Goal: Task Accomplishment & Management: Complete application form

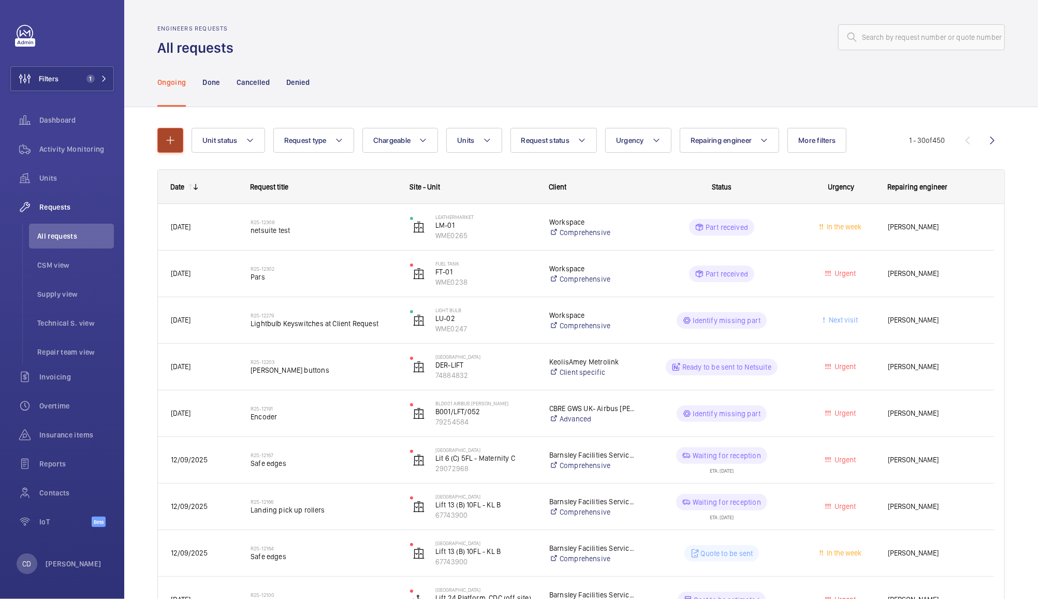
click at [170, 140] on mat-icon "button" at bounding box center [170, 140] width 12 height 12
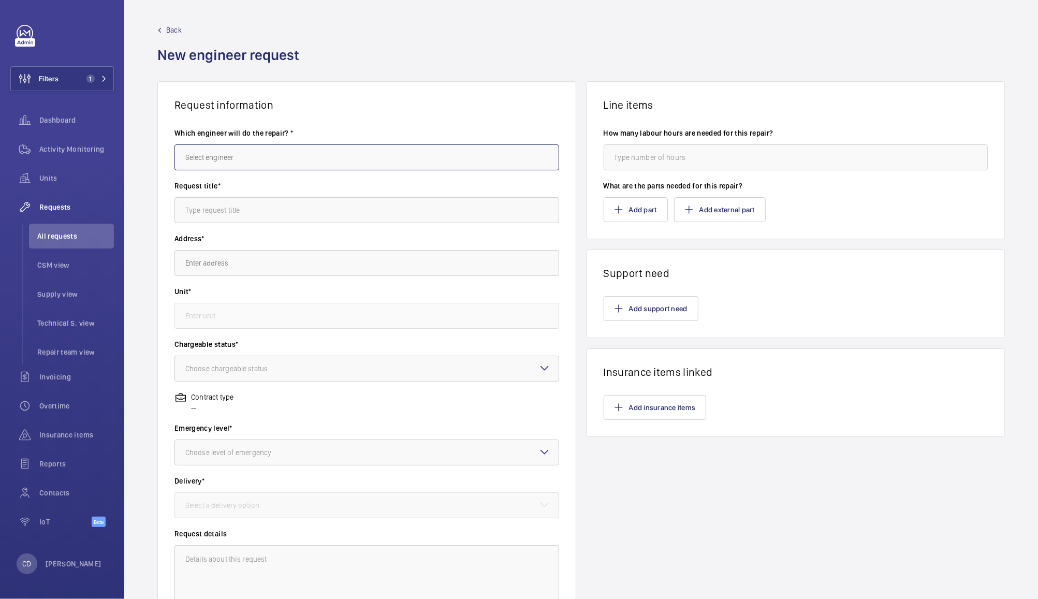
click at [402, 154] on input "text" at bounding box center [367, 157] width 385 height 26
click at [263, 212] on mat-option "[PERSON_NAME]" at bounding box center [364, 213] width 379 height 25
type input "[PERSON_NAME]"
click at [346, 209] on input "text" at bounding box center [367, 210] width 385 height 26
type input "Contactors"
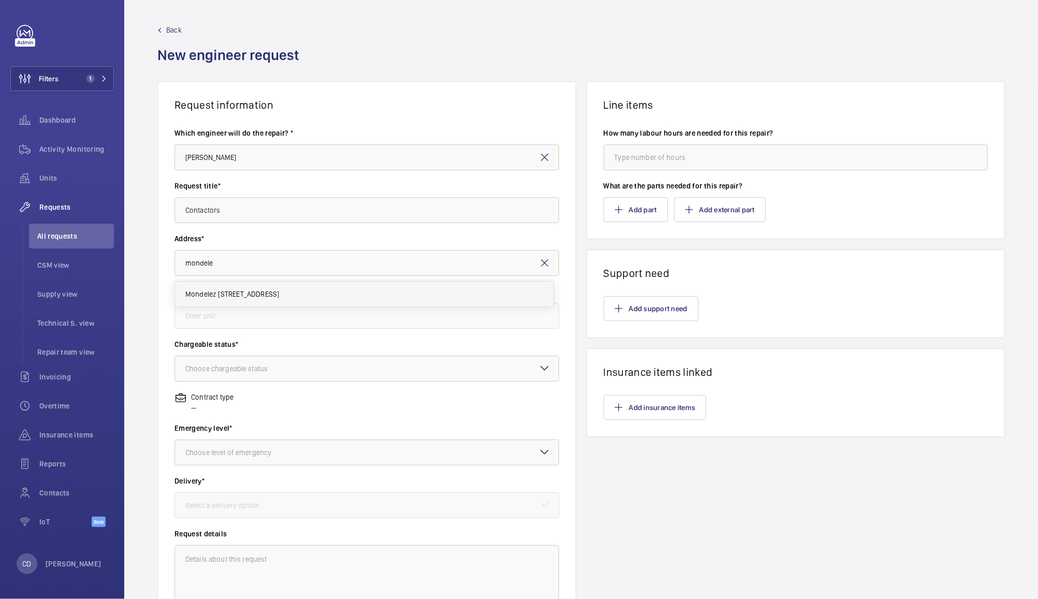
click at [380, 282] on mat-option "Mondelez [STREET_ADDRESS]" at bounding box center [364, 294] width 379 height 25
type input "Mondelez [STREET_ADDRESS]"
click at [404, 315] on input "text" at bounding box center [367, 316] width 385 height 26
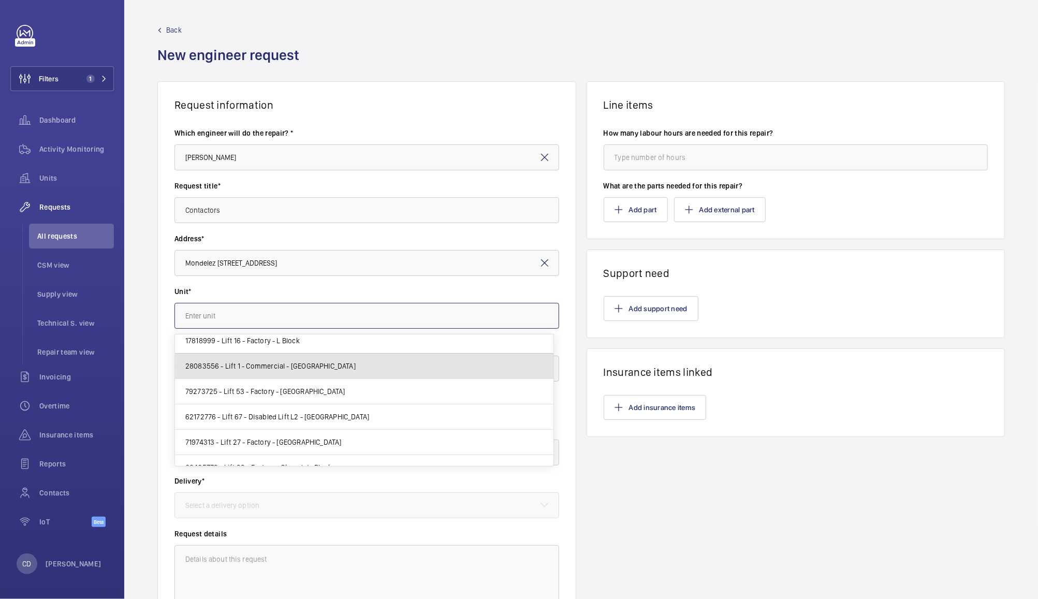
scroll to position [589, 0]
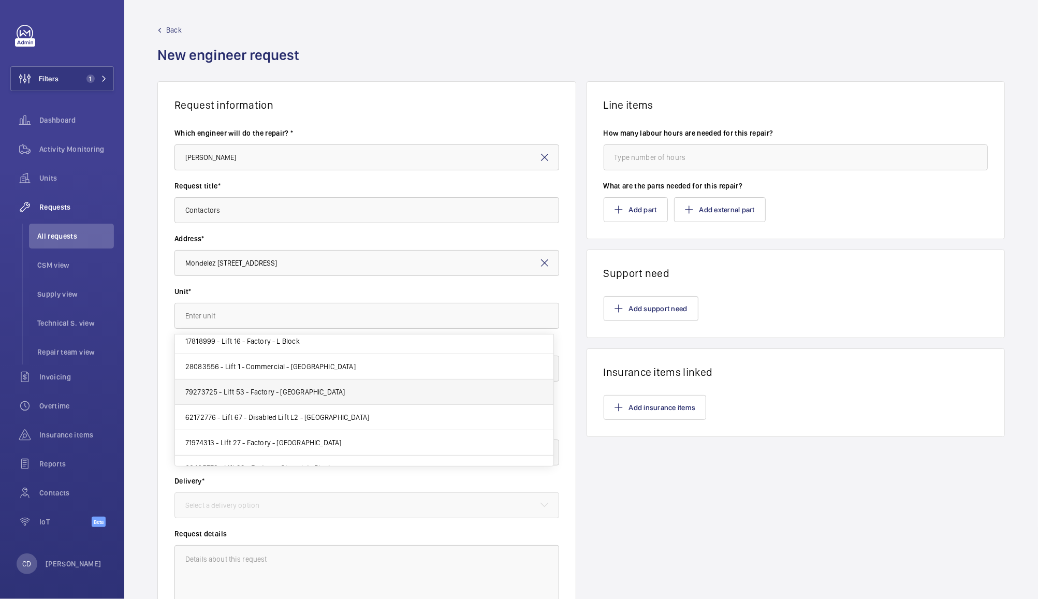
click at [431, 401] on mat-option "79273725 - Lift 53 - Factory - [GEOGRAPHIC_DATA]" at bounding box center [364, 392] width 379 height 25
type input "79273725 - Lift 53 - Factory - [GEOGRAPHIC_DATA]"
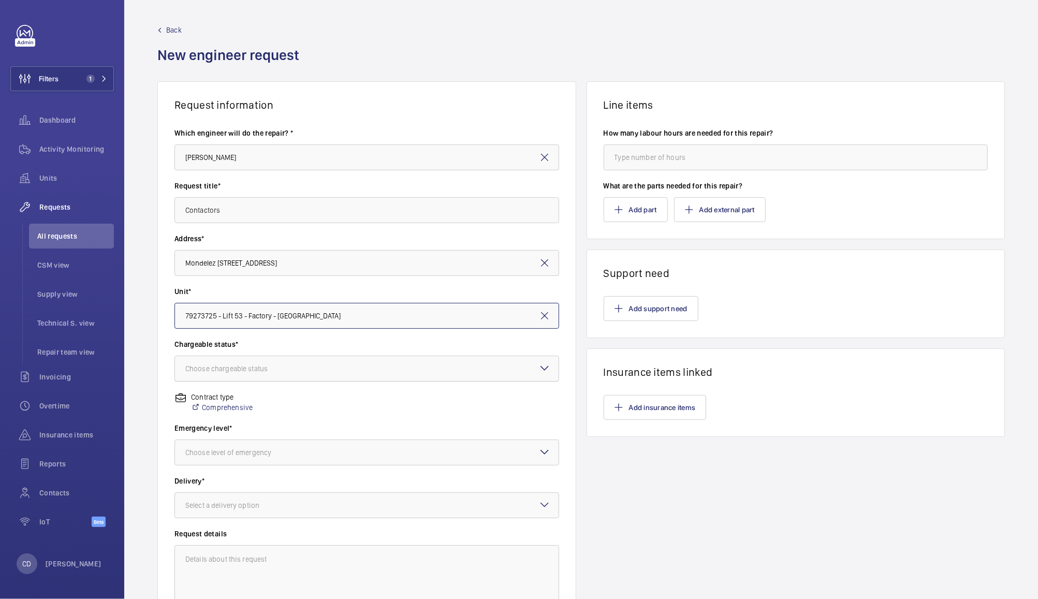
click at [407, 368] on div at bounding box center [367, 368] width 384 height 25
click at [390, 435] on div "Non chargeable" at bounding box center [367, 425] width 384 height 25
click at [375, 453] on div at bounding box center [367, 452] width 384 height 25
click at [371, 505] on span "This week" at bounding box center [366, 509] width 363 height 10
click at [387, 513] on div at bounding box center [367, 505] width 384 height 25
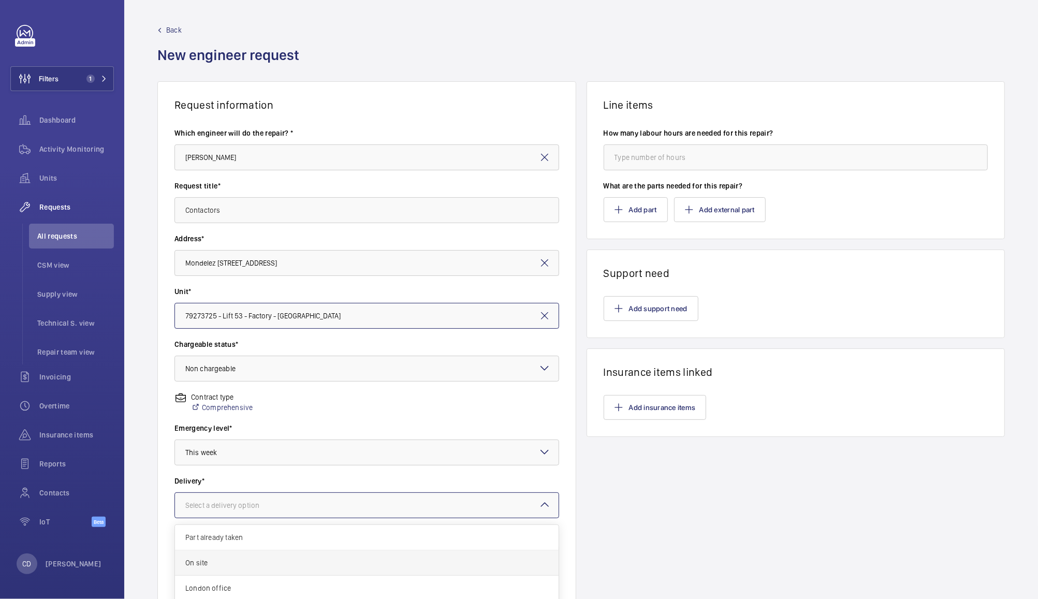
click at [352, 564] on span "On site" at bounding box center [366, 563] width 363 height 10
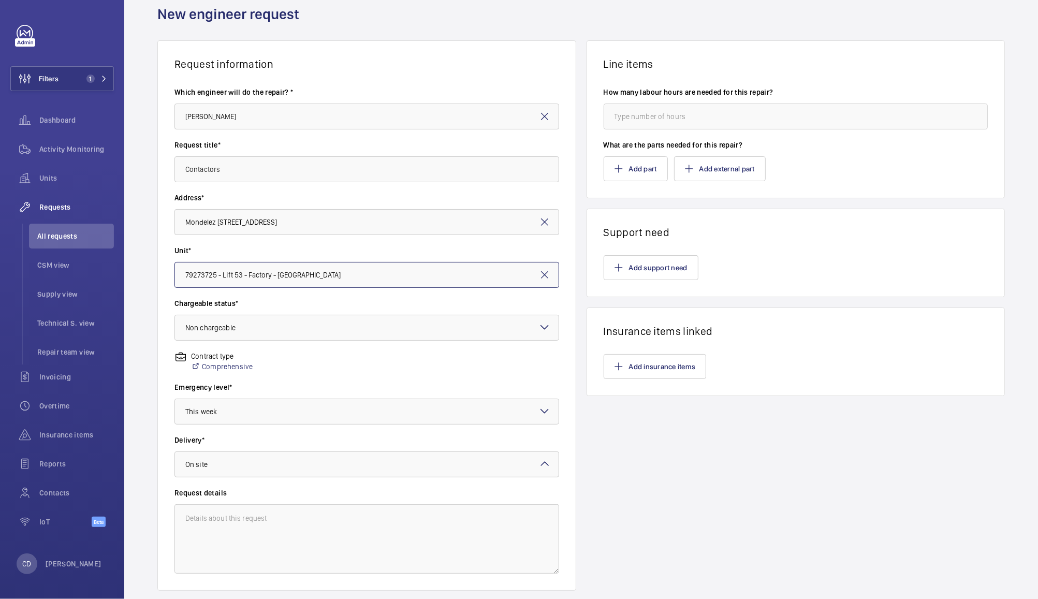
scroll to position [107, 0]
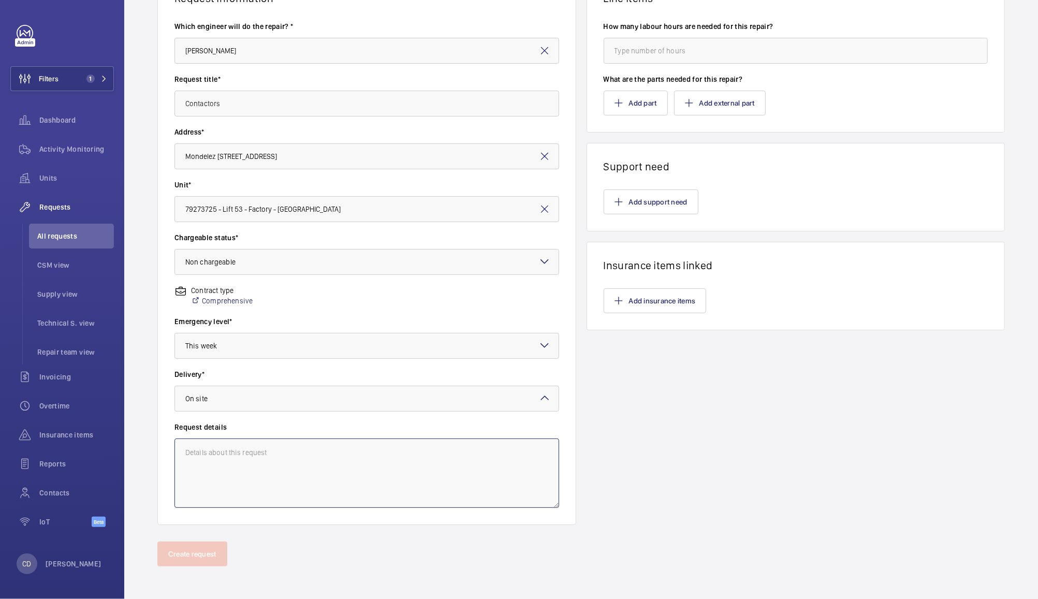
click at [385, 472] on textarea at bounding box center [367, 473] width 385 height 69
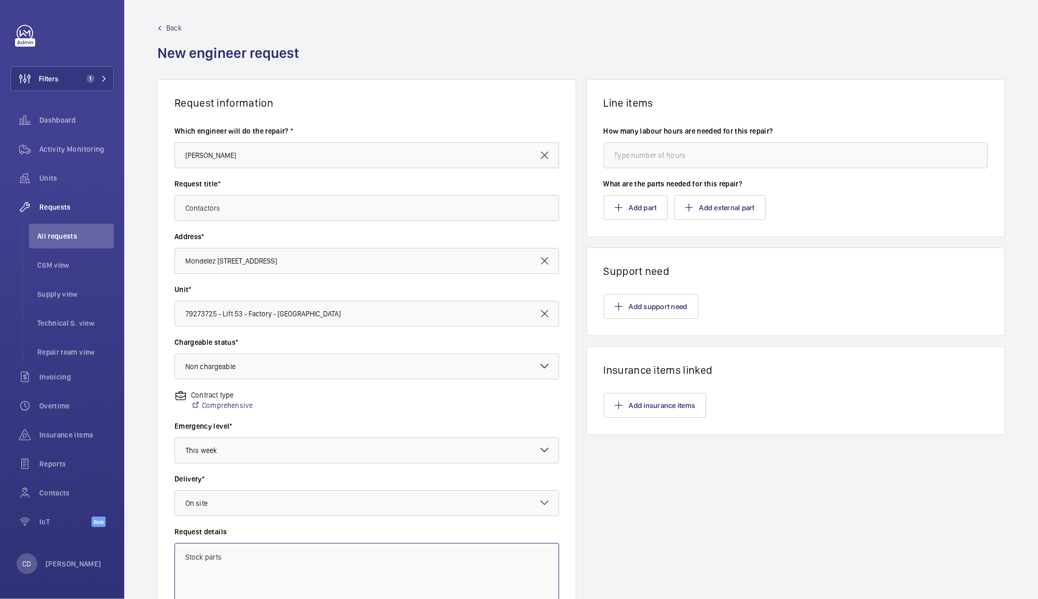
scroll to position [0, 0]
type textarea "Stock parts"
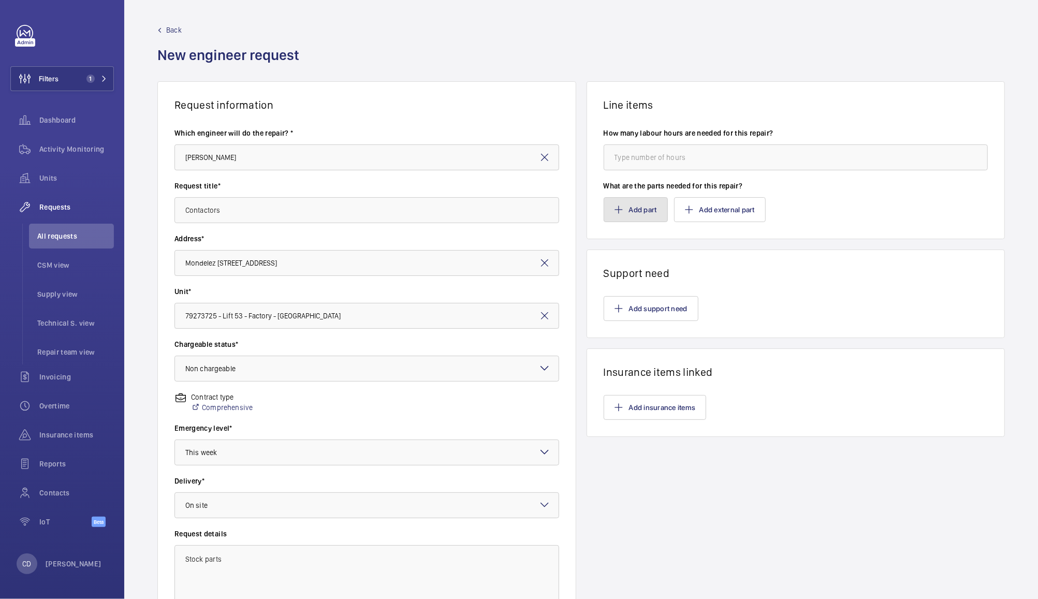
click at [634, 213] on button "Add part" at bounding box center [636, 209] width 64 height 25
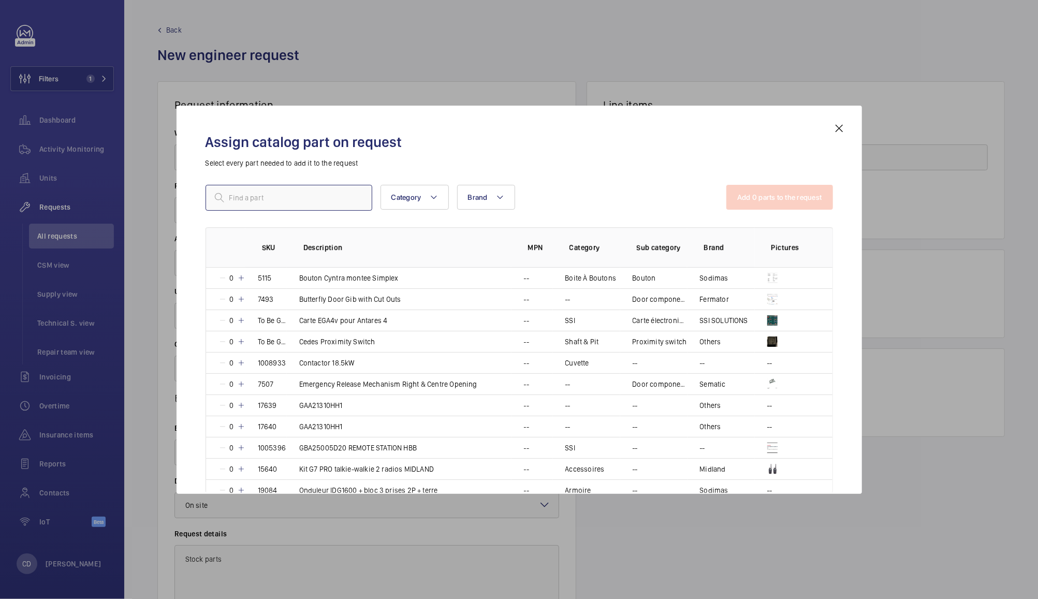
click at [318, 200] on input "text" at bounding box center [289, 198] width 167 height 26
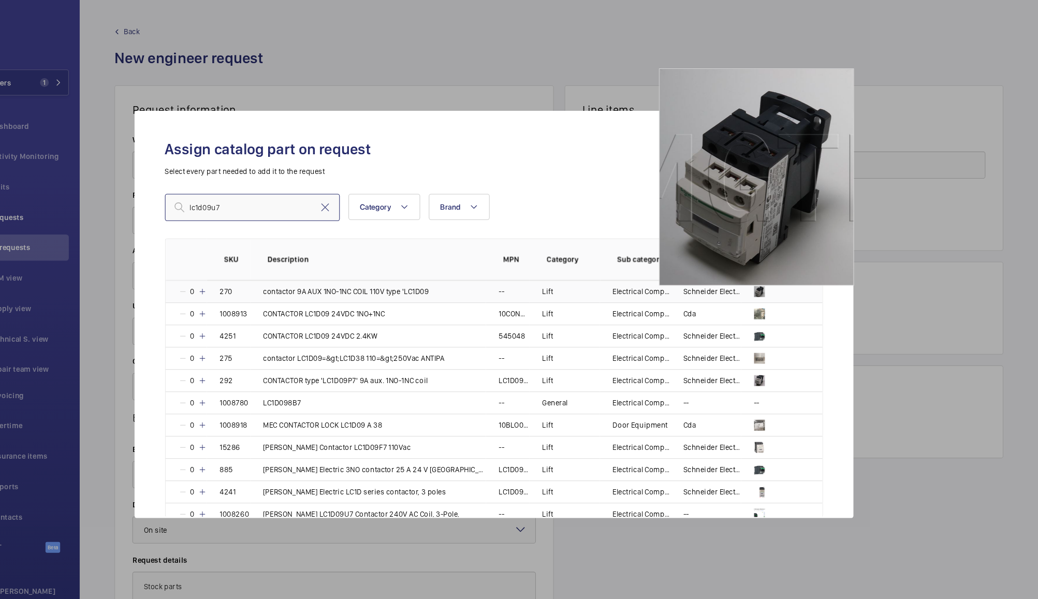
type input "lc1d09u7"
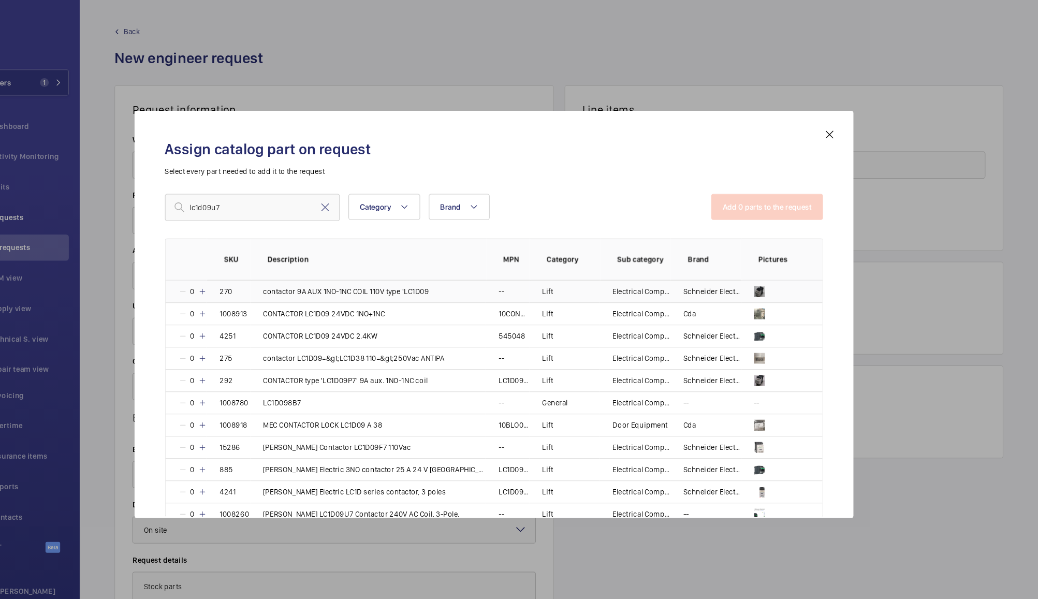
click at [446, 273] on p "contactor 9A AUX 1NO-1NC COIL 110V type 'LC1D09" at bounding box center [378, 278] width 158 height 10
click at [786, 200] on button "Add 1 parts to the request" at bounding box center [780, 197] width 105 height 25
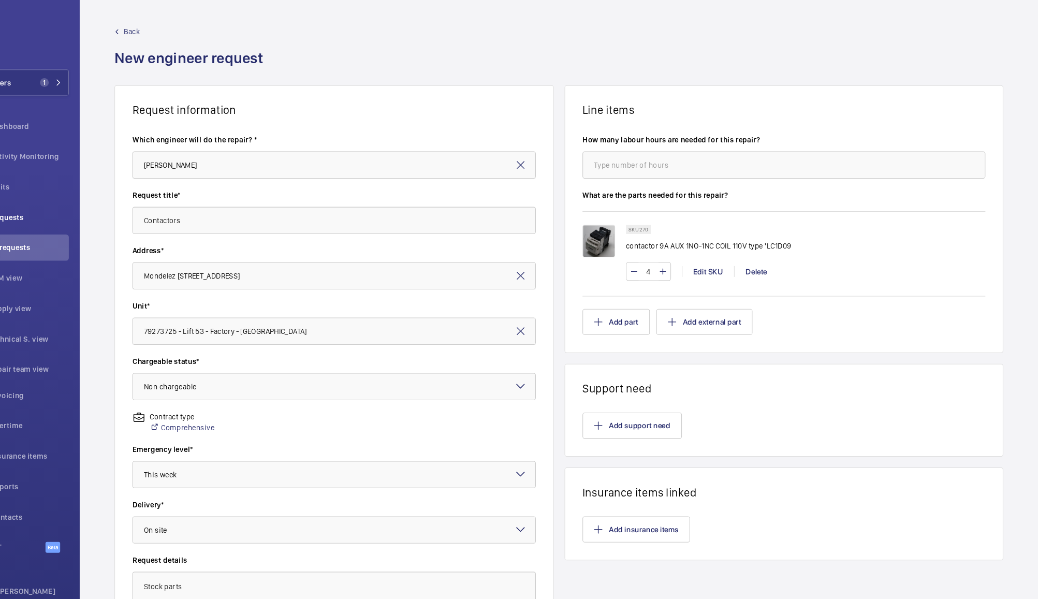
click at [614, 228] on img at bounding box center [619, 229] width 31 height 31
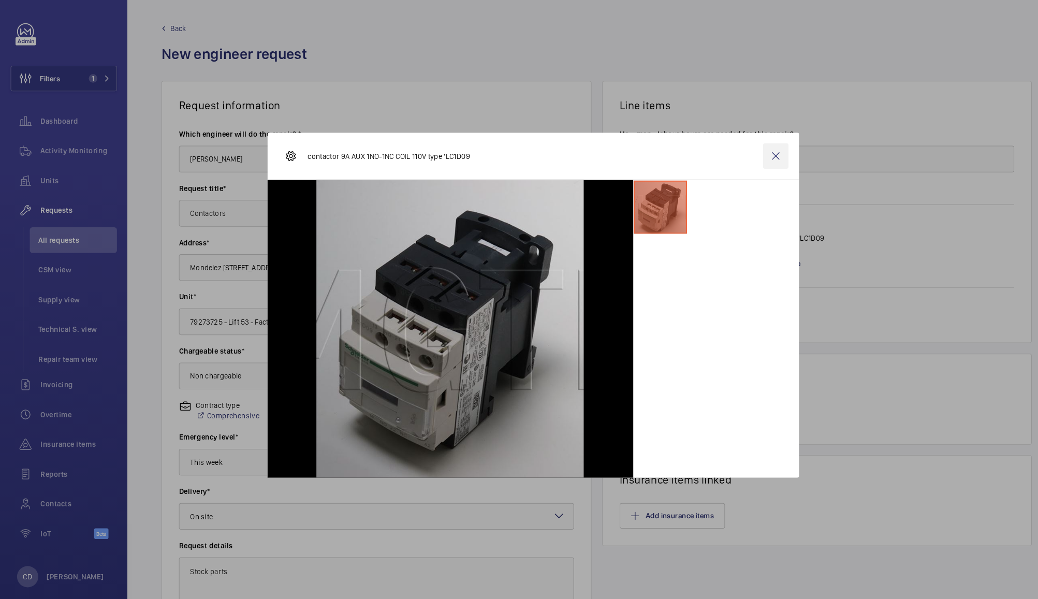
click at [755, 154] on wm-front-icon-button at bounding box center [755, 154] width 25 height 25
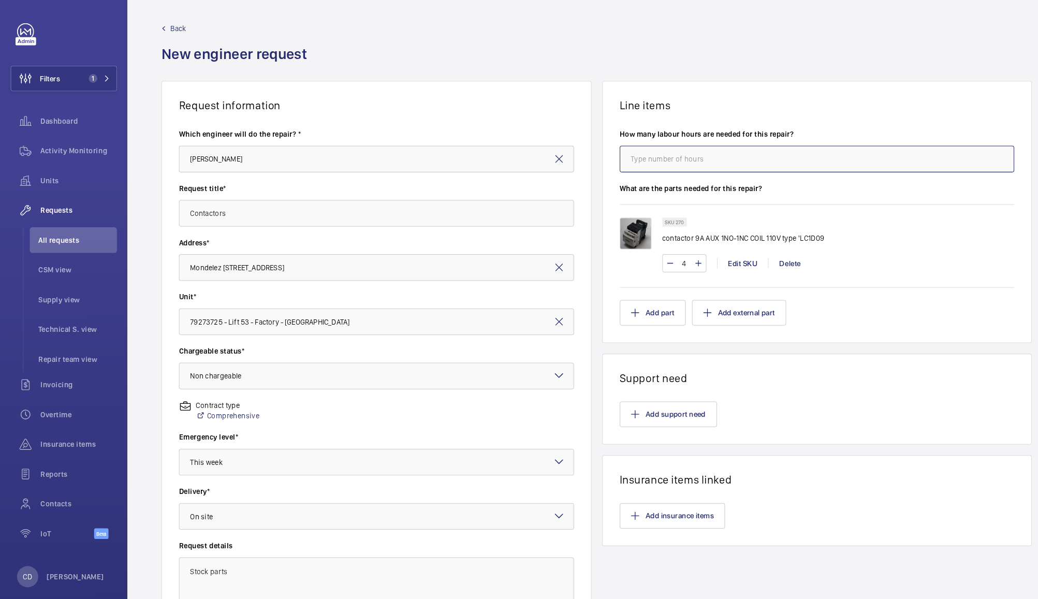
click at [750, 153] on input "number" at bounding box center [796, 157] width 385 height 26
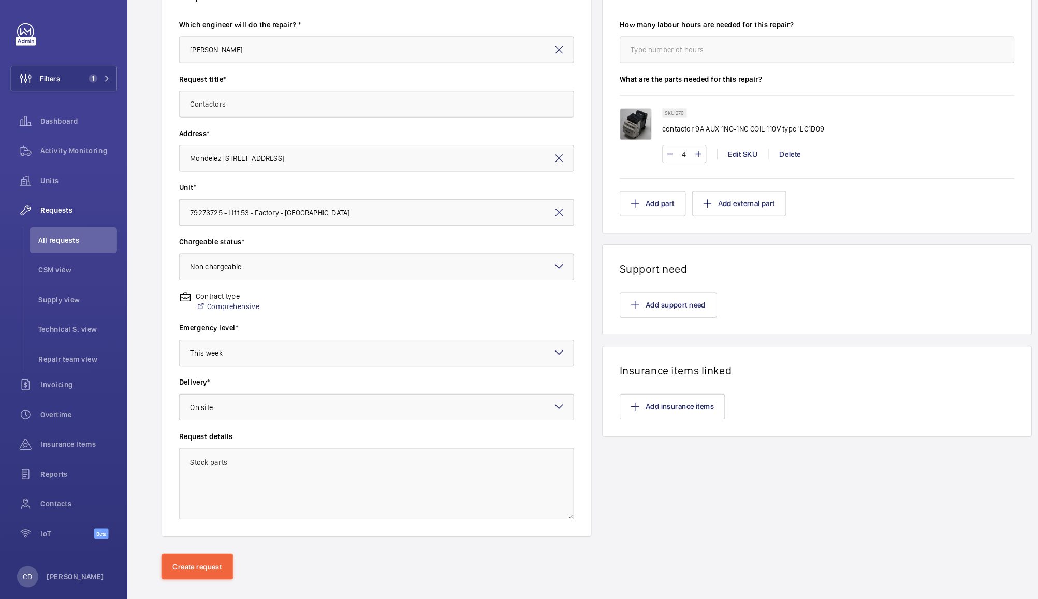
click at [360, 563] on div "Create request" at bounding box center [581, 571] width 914 height 58
click at [393, 454] on textarea "Stock parts" at bounding box center [367, 473] width 385 height 69
paste textarea "[URL][DOMAIN_NAME][PERSON_NAME]"
paste textarea "[URL][DOMAIN_NAME]"
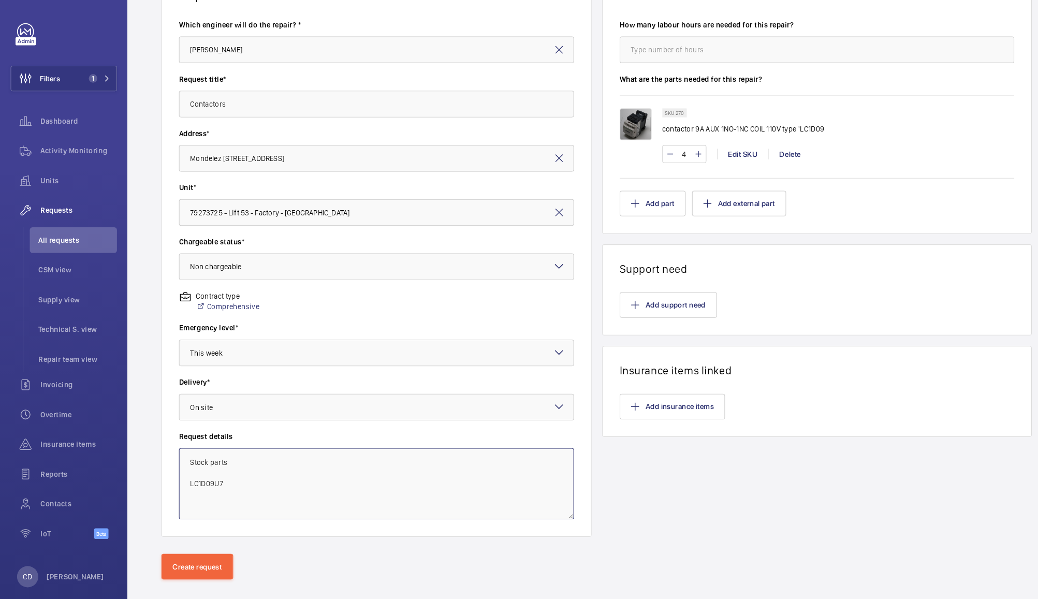
type textarea "Stock parts LC1D09U7 [URL][DOMAIN_NAME]"
click at [193, 555] on button "Create request" at bounding box center [192, 554] width 70 height 25
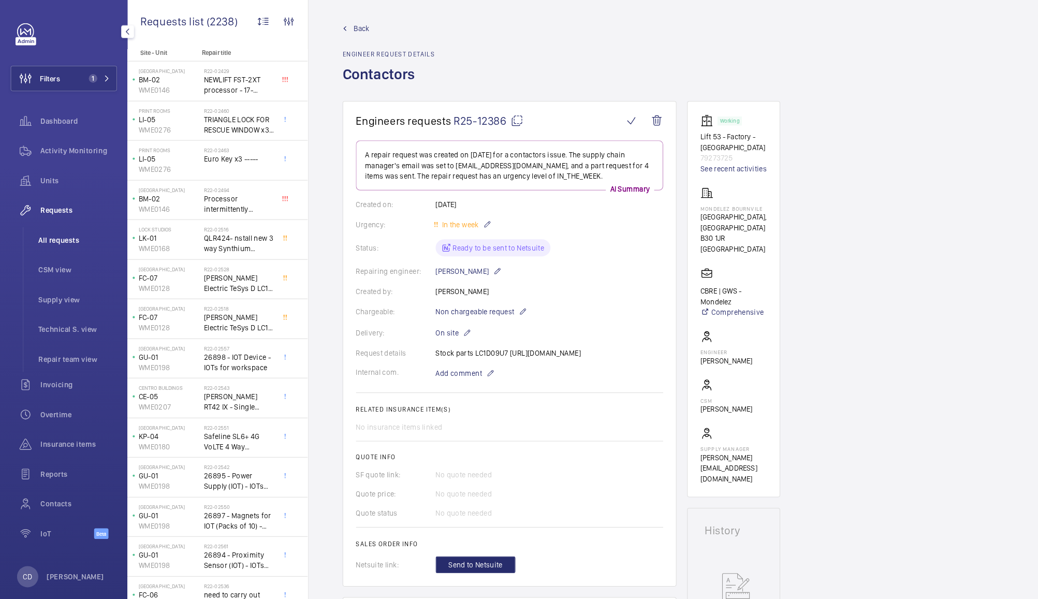
click at [48, 235] on span "All requests" at bounding box center [75, 236] width 77 height 10
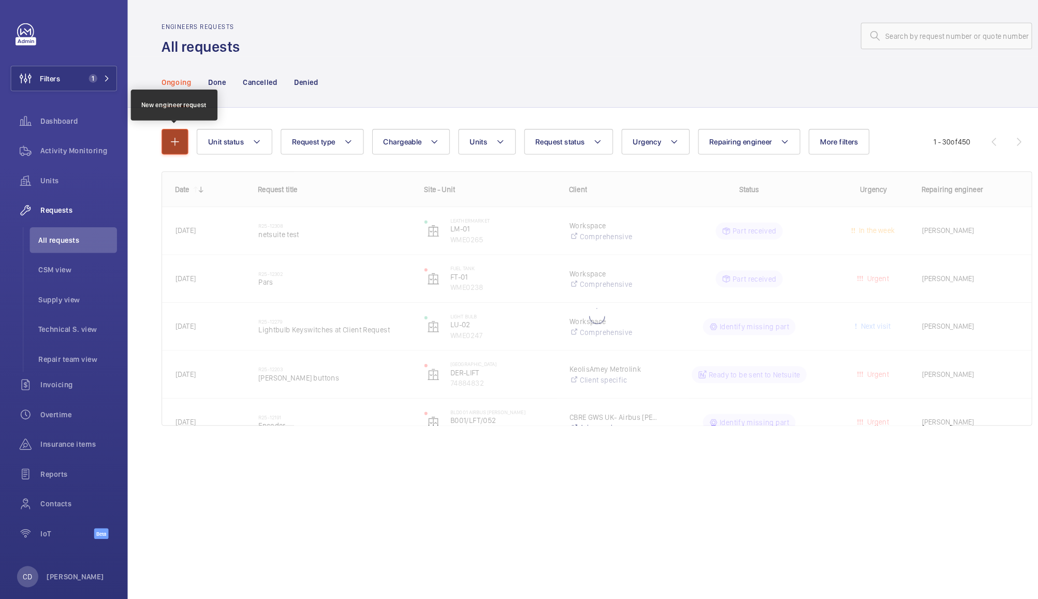
click at [171, 142] on mat-icon "button" at bounding box center [170, 140] width 12 height 12
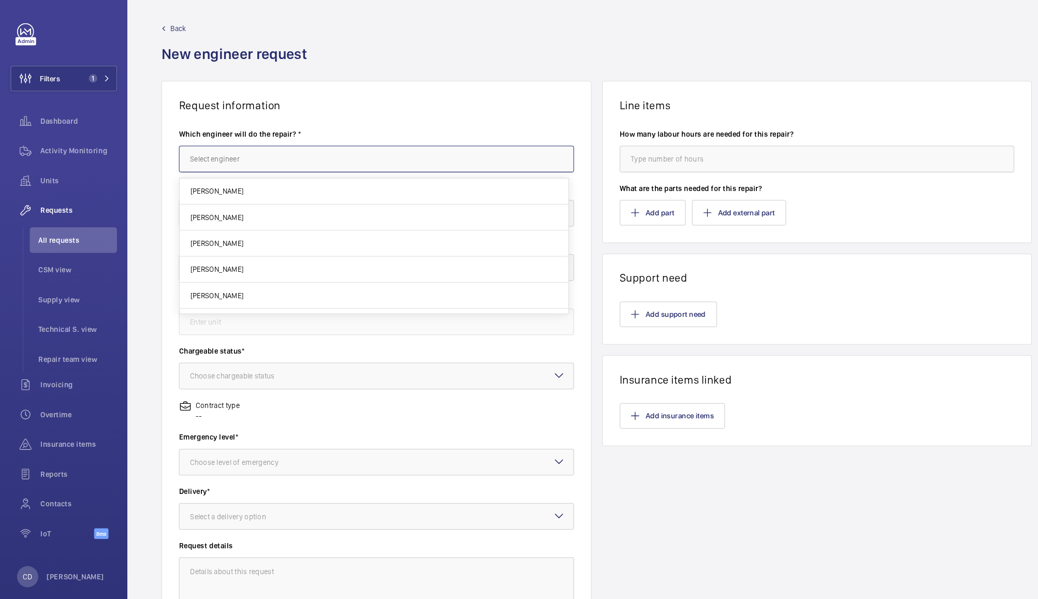
click at [241, 148] on input "text" at bounding box center [367, 157] width 385 height 26
click at [241, 148] on input "[PERSON_NAME]" at bounding box center [367, 157] width 385 height 26
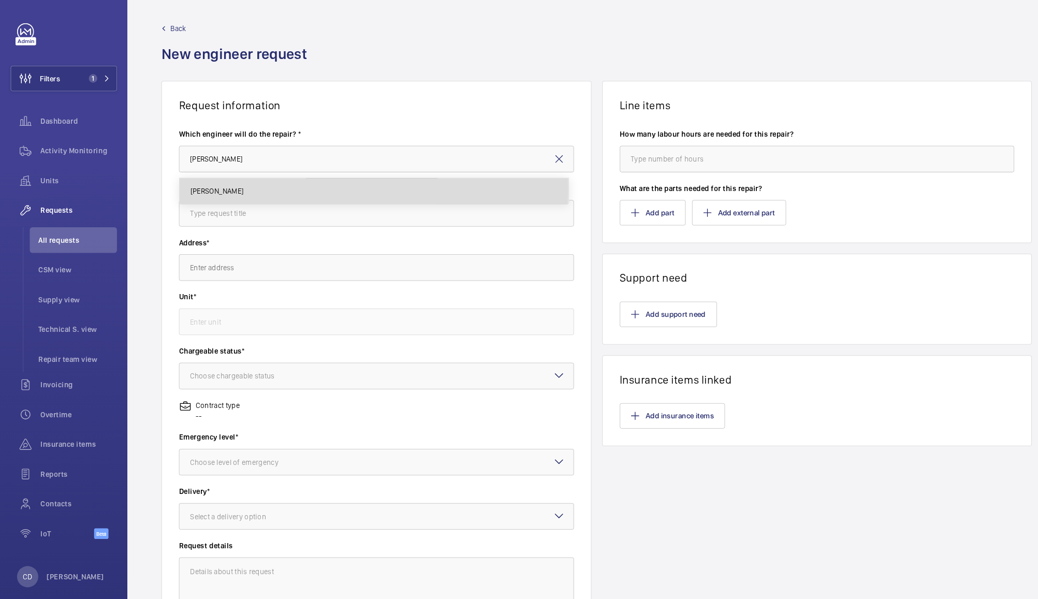
click at [234, 186] on mat-option "[PERSON_NAME]" at bounding box center [364, 188] width 379 height 25
type input "[PERSON_NAME]"
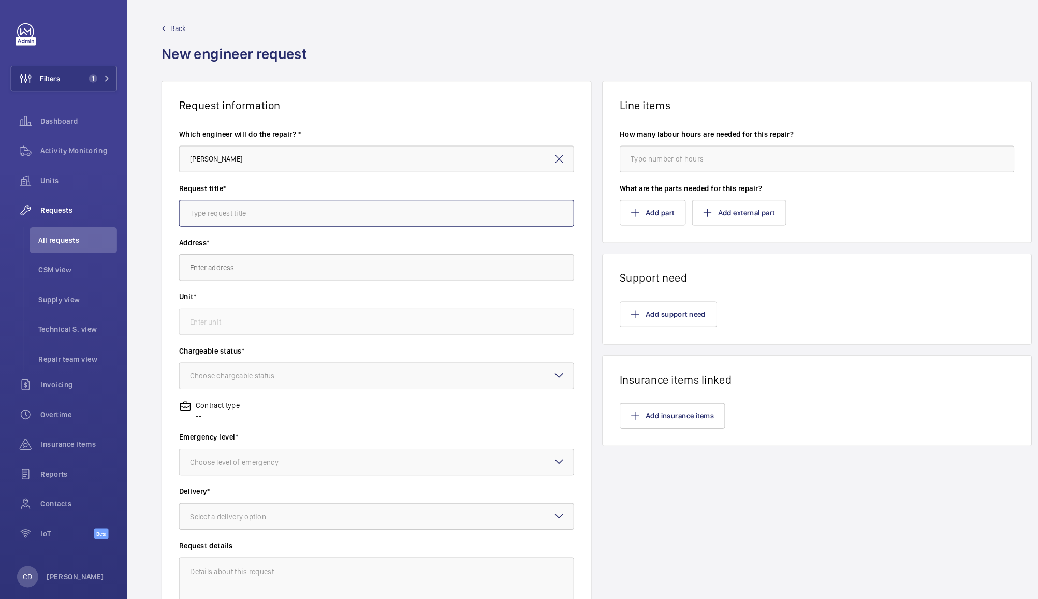
click at [225, 211] on input "text" at bounding box center [367, 210] width 385 height 26
type input "[PERSON_NAME] Critical Spares"
click at [426, 259] on input "monde" at bounding box center [367, 263] width 385 height 26
click at [280, 292] on span "Mondelez [STREET_ADDRESS]" at bounding box center [232, 294] width 94 height 10
type input "Mondelez [STREET_ADDRESS]"
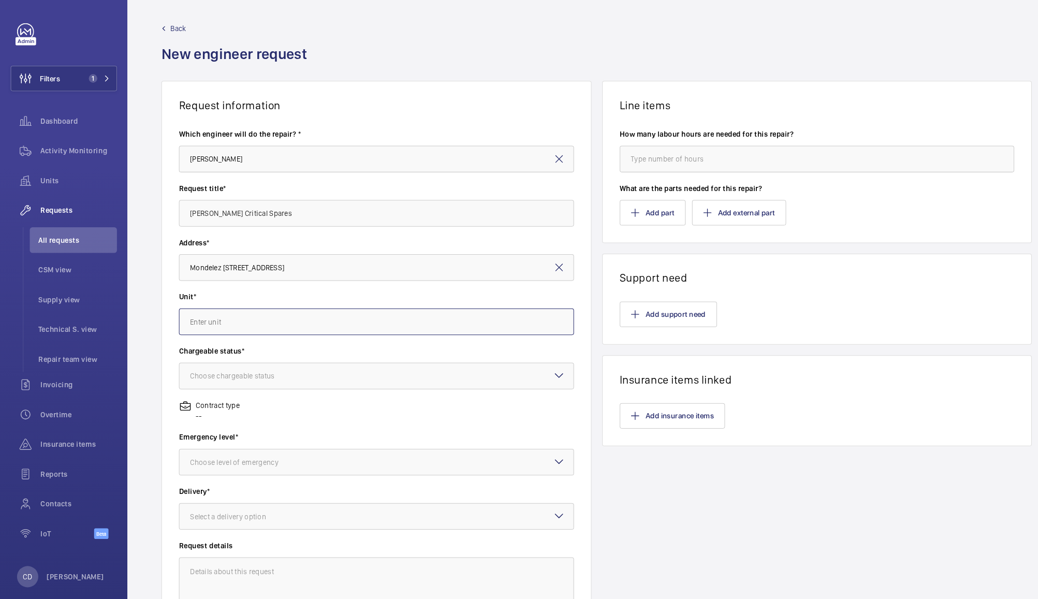
click at [283, 318] on input "text" at bounding box center [367, 316] width 385 height 26
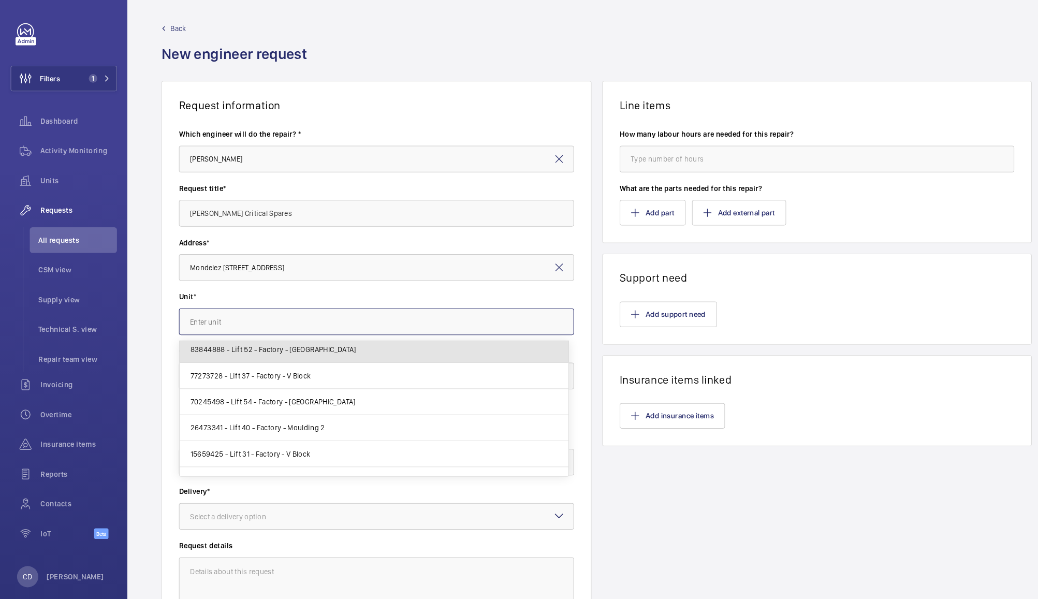
scroll to position [358, 0]
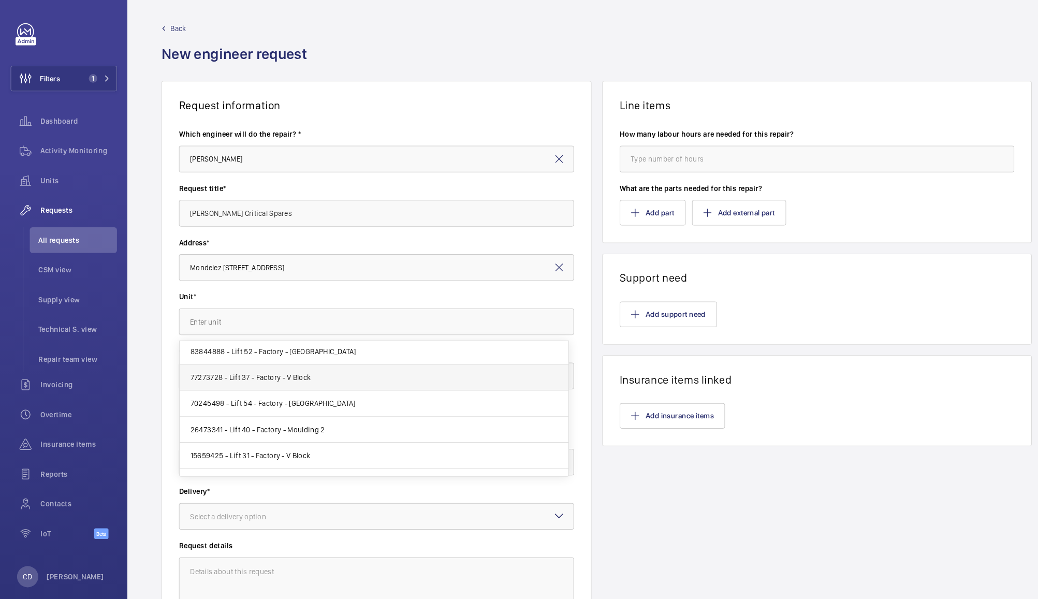
click at [311, 368] on mat-option "77273728 - Lift 37 - Factory - V Block" at bounding box center [364, 369] width 379 height 25
type input "77273728 - Lift 37 - Factory - V Block"
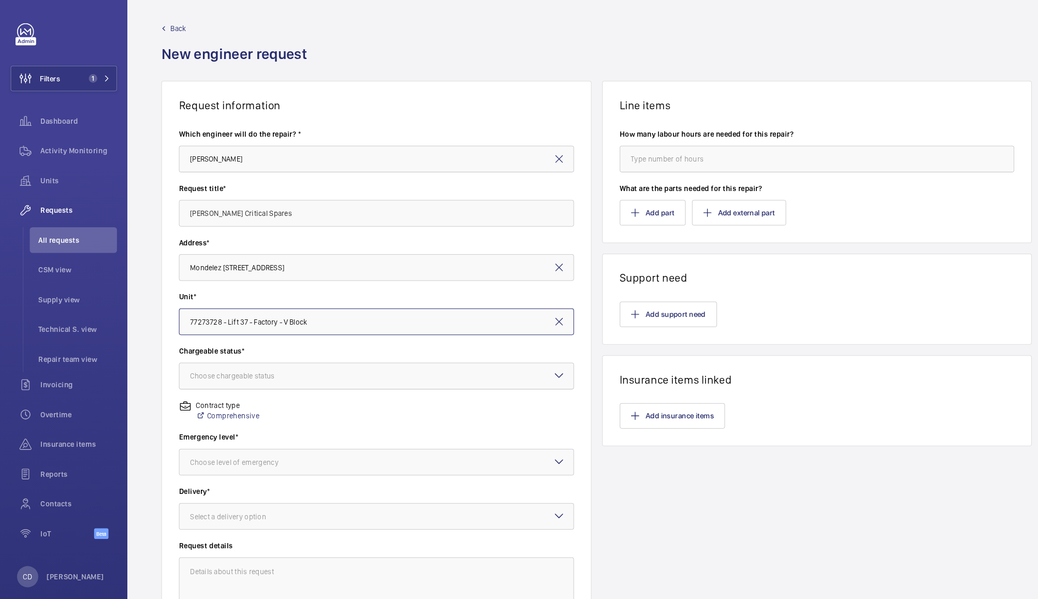
click at [335, 366] on div at bounding box center [367, 368] width 384 height 25
click at [331, 397] on span "Chargeable" at bounding box center [366, 400] width 363 height 10
click at [346, 456] on div at bounding box center [367, 452] width 384 height 25
click at [325, 532] on span "Urgent" at bounding box center [366, 535] width 363 height 10
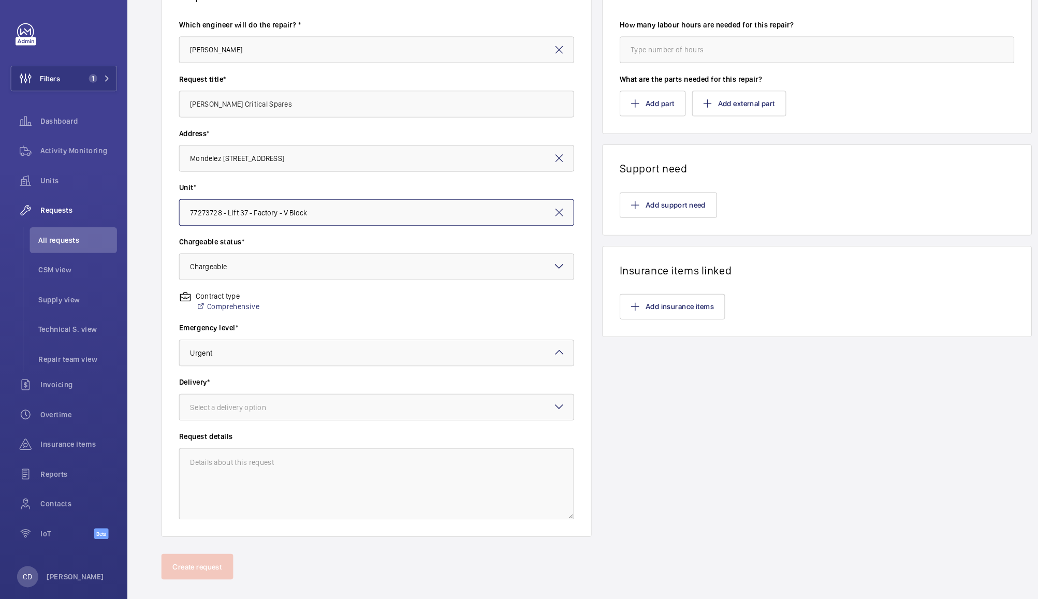
scroll to position [106, 0]
click at [378, 402] on div at bounding box center [367, 399] width 384 height 25
click at [220, 459] on span "On site" at bounding box center [366, 457] width 363 height 10
click at [317, 469] on textarea at bounding box center [367, 474] width 385 height 69
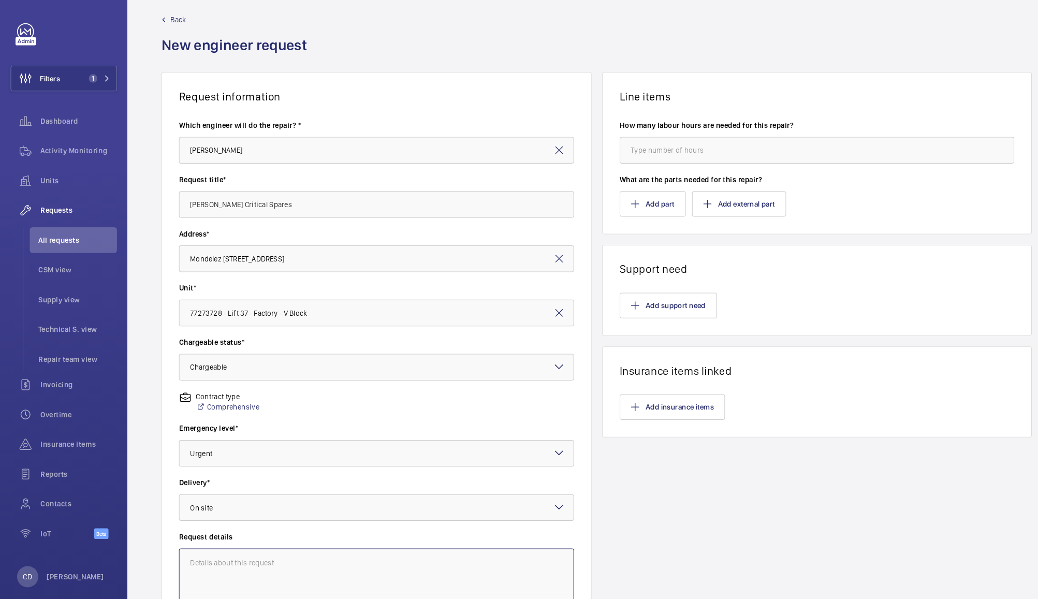
scroll to position [8, 0]
click at [630, 196] on button "Add part" at bounding box center [636, 201] width 64 height 25
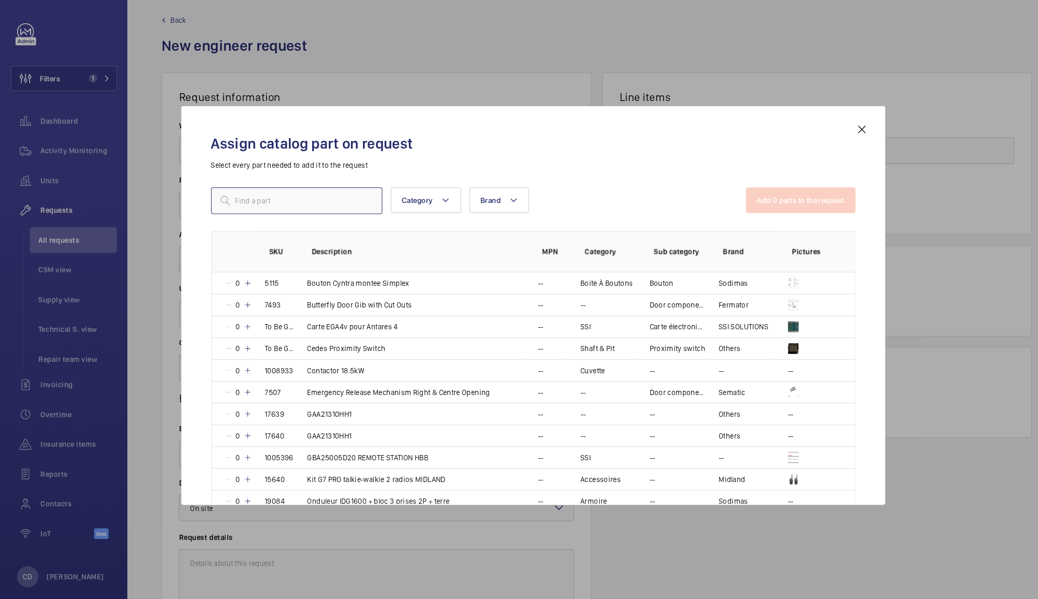
click at [295, 206] on input "text" at bounding box center [289, 198] width 167 height 26
paste input "58002"
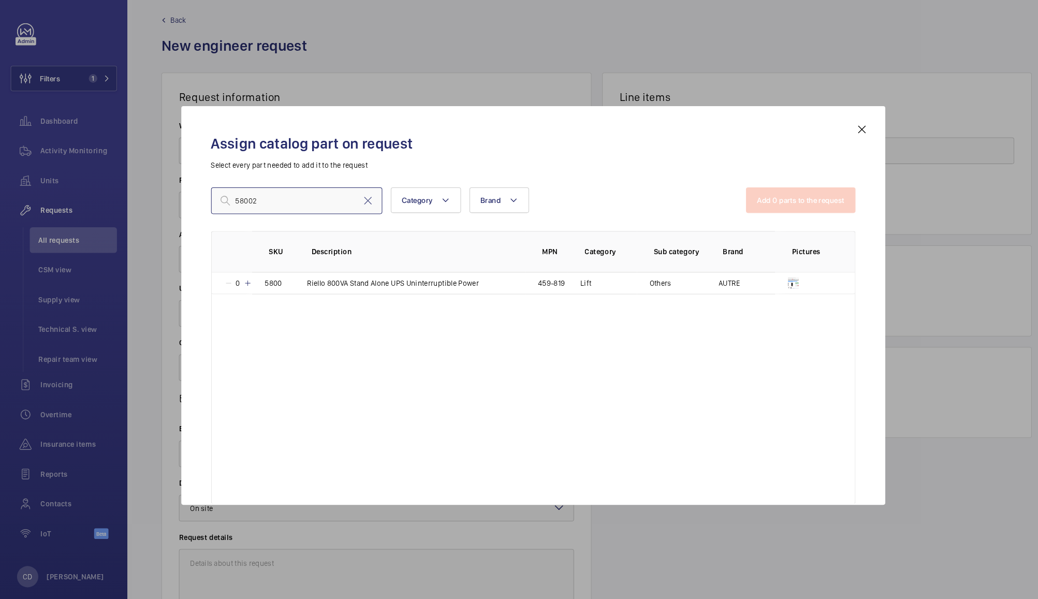
type input "58002"
click at [842, 128] on mat-icon at bounding box center [839, 128] width 12 height 12
